Goal: Find specific page/section: Find specific page/section

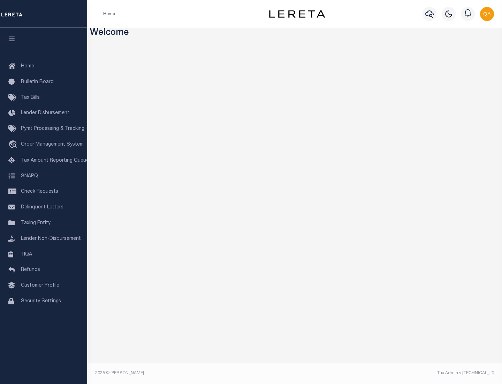
click at [44, 254] on link "TIQA" at bounding box center [43, 254] width 87 height 16
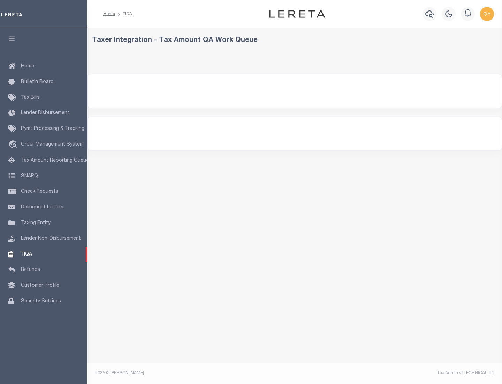
select select "200"
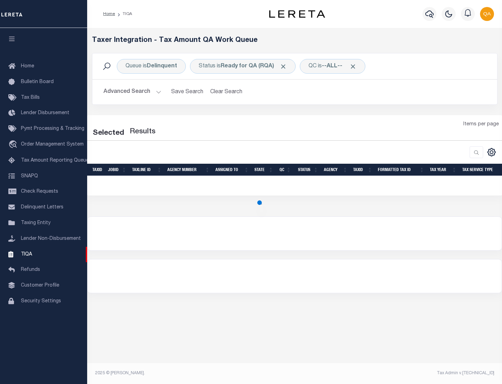
select select "200"
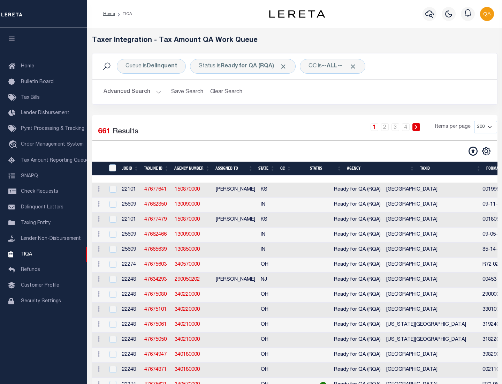
click at [286, 66] on span "Click to Remove" at bounding box center [283, 66] width 7 height 7
